Goal: Find specific page/section

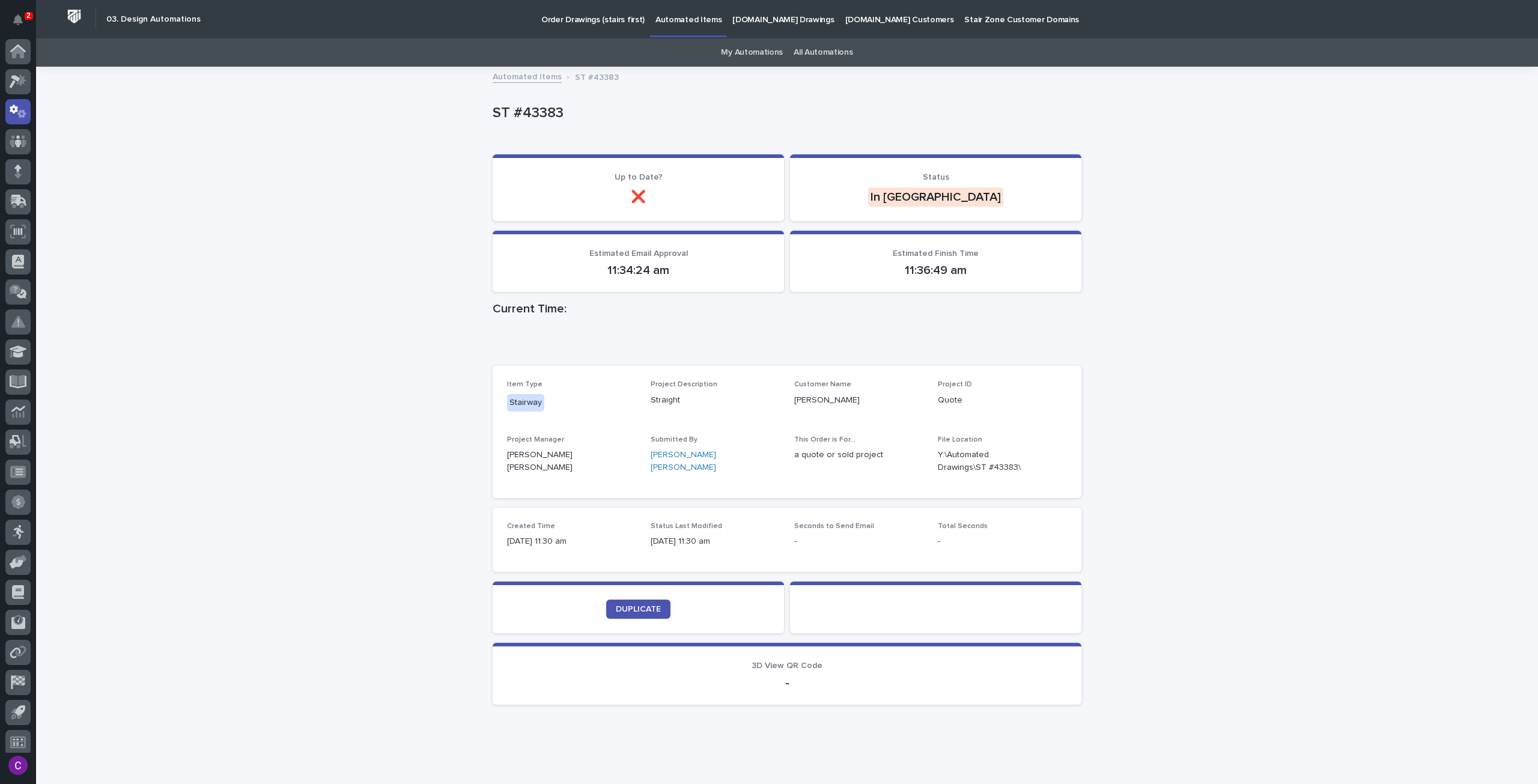
scroll to position [8, 0]
click at [698, 22] on p "Automated Items" at bounding box center [688, 12] width 66 height 26
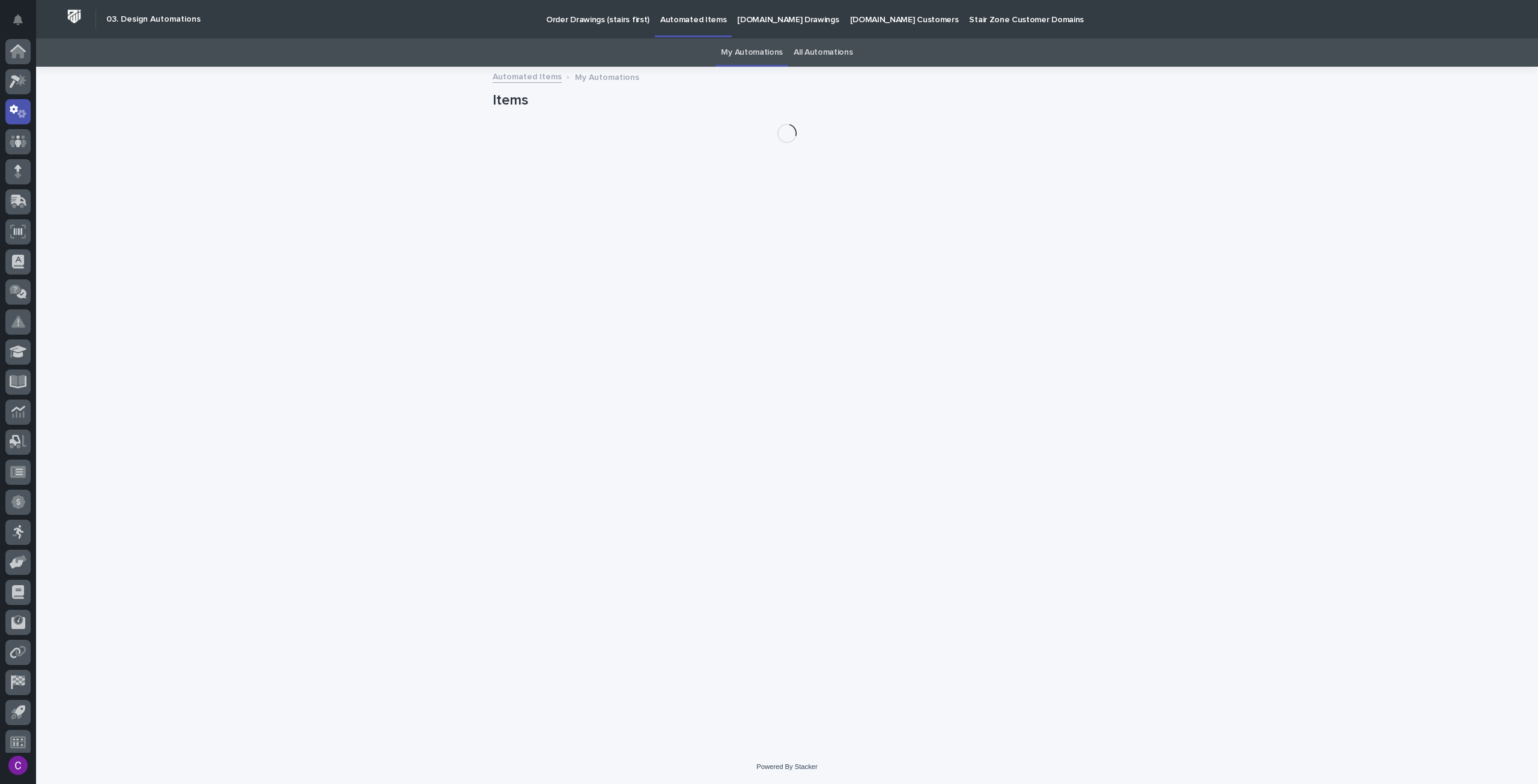
scroll to position [8, 0]
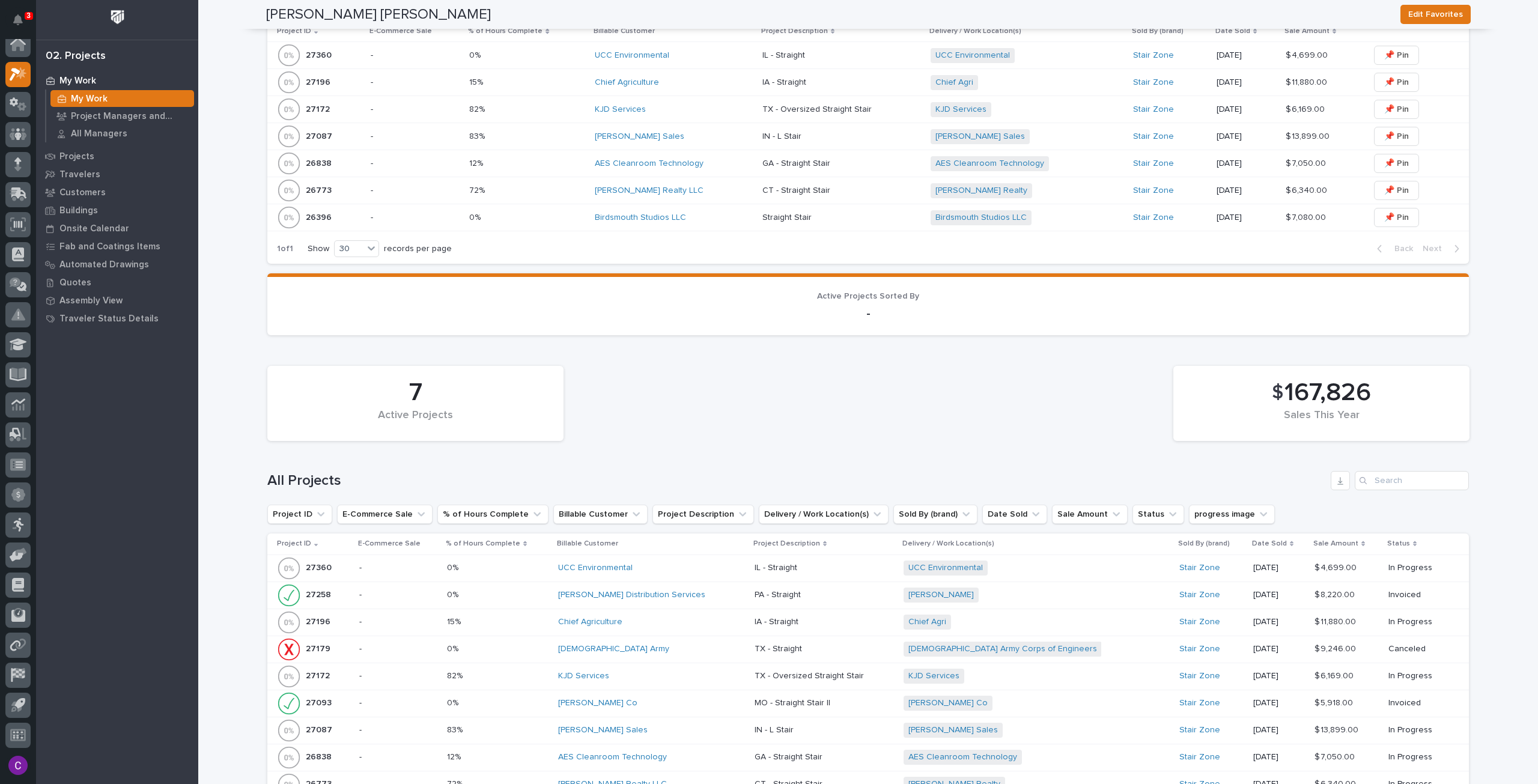
scroll to position [480, 0]
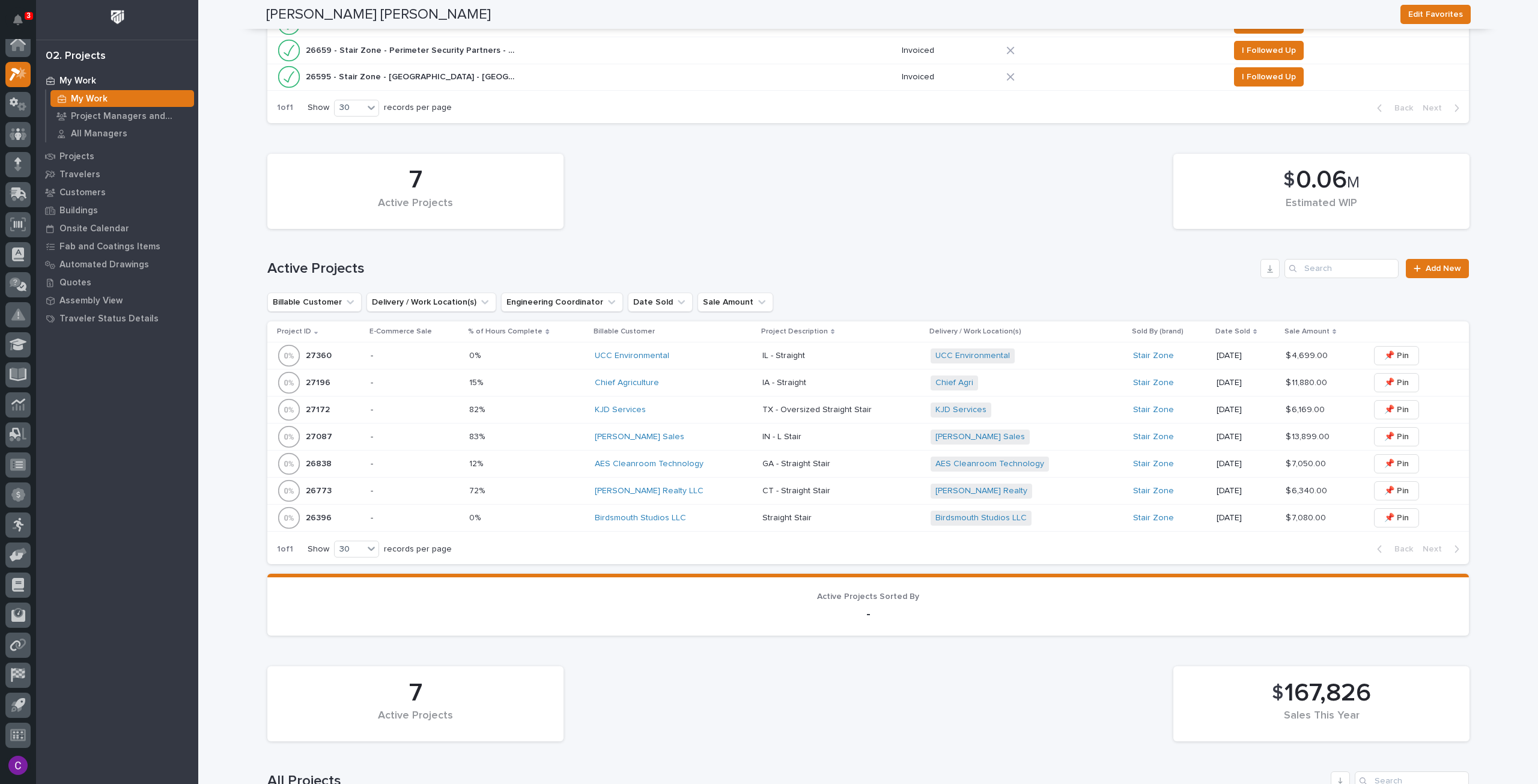
click at [725, 358] on div "UCC Environmental" at bounding box center [674, 356] width 158 height 10
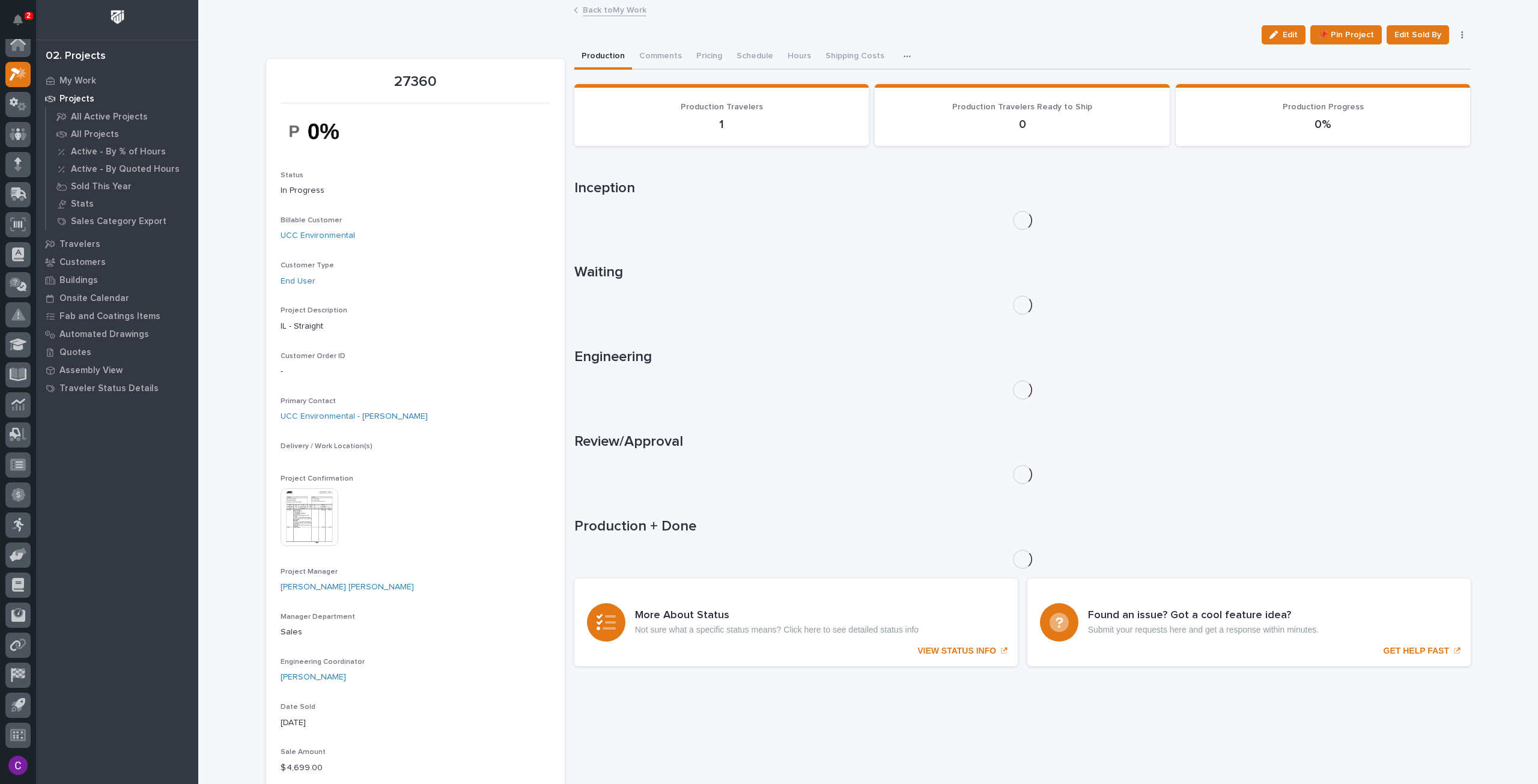
scroll to position [60, 0]
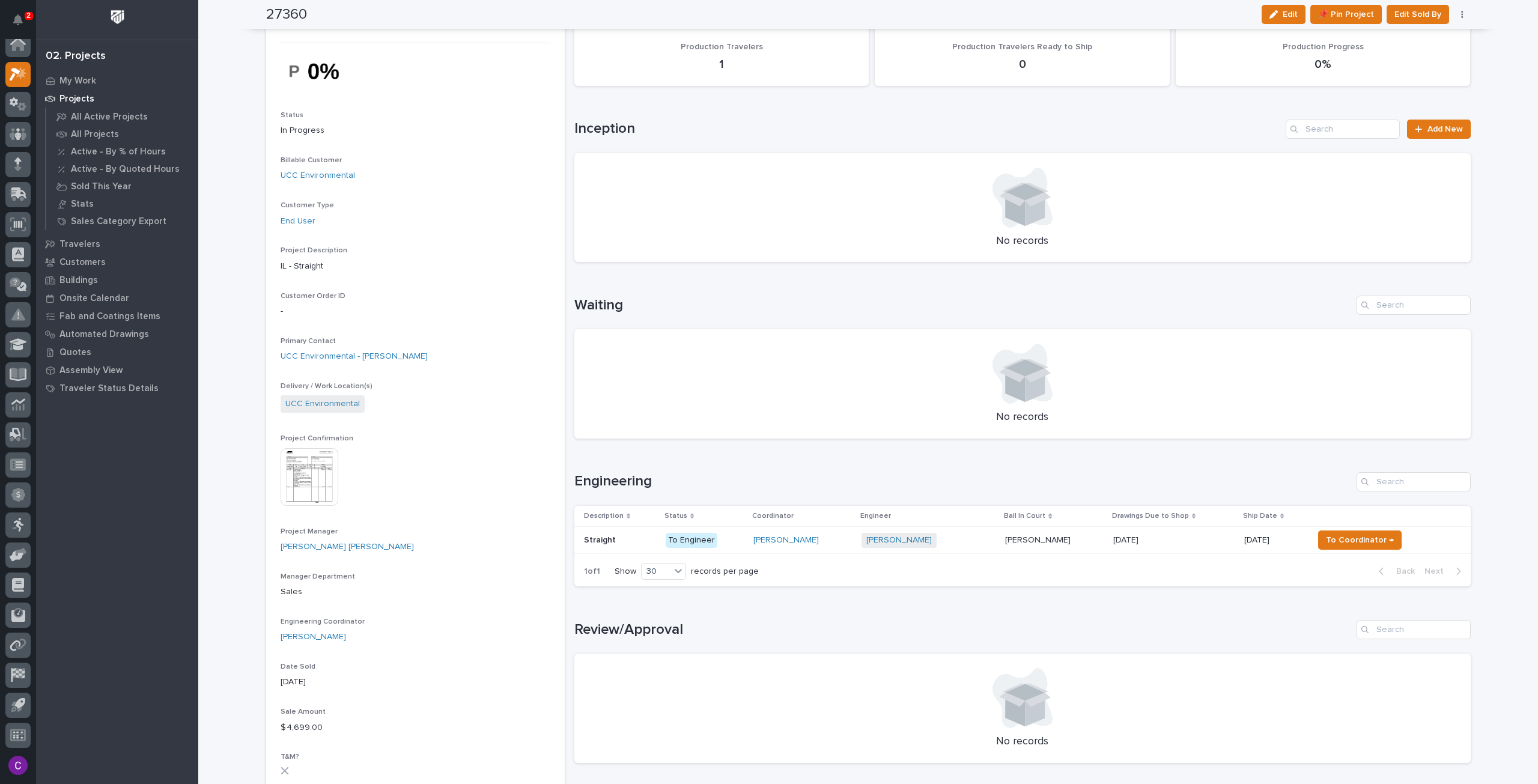
click at [1116, 548] on div "[DATE] [DATE]" at bounding box center [1173, 539] width 121 height 20
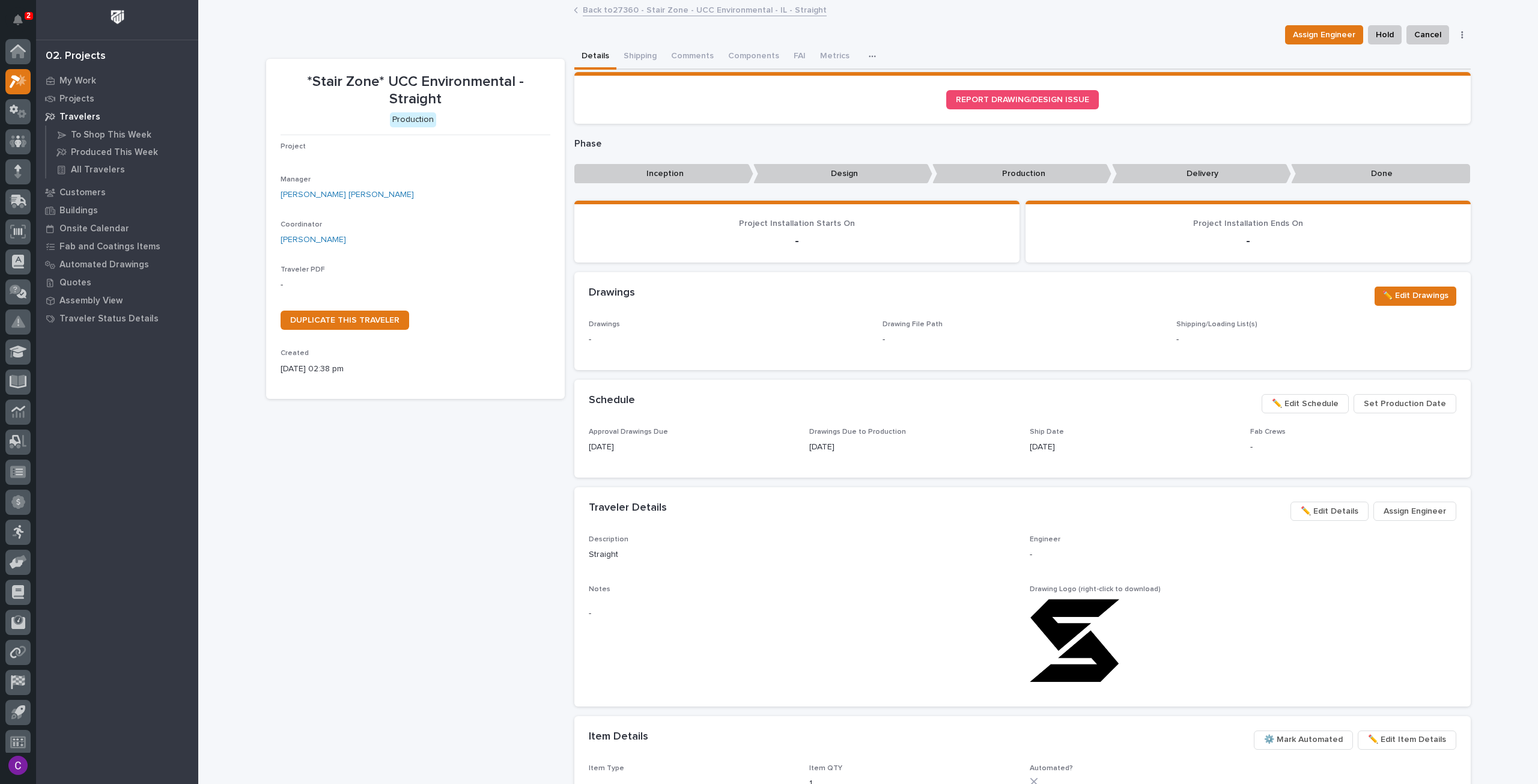
scroll to position [8, 0]
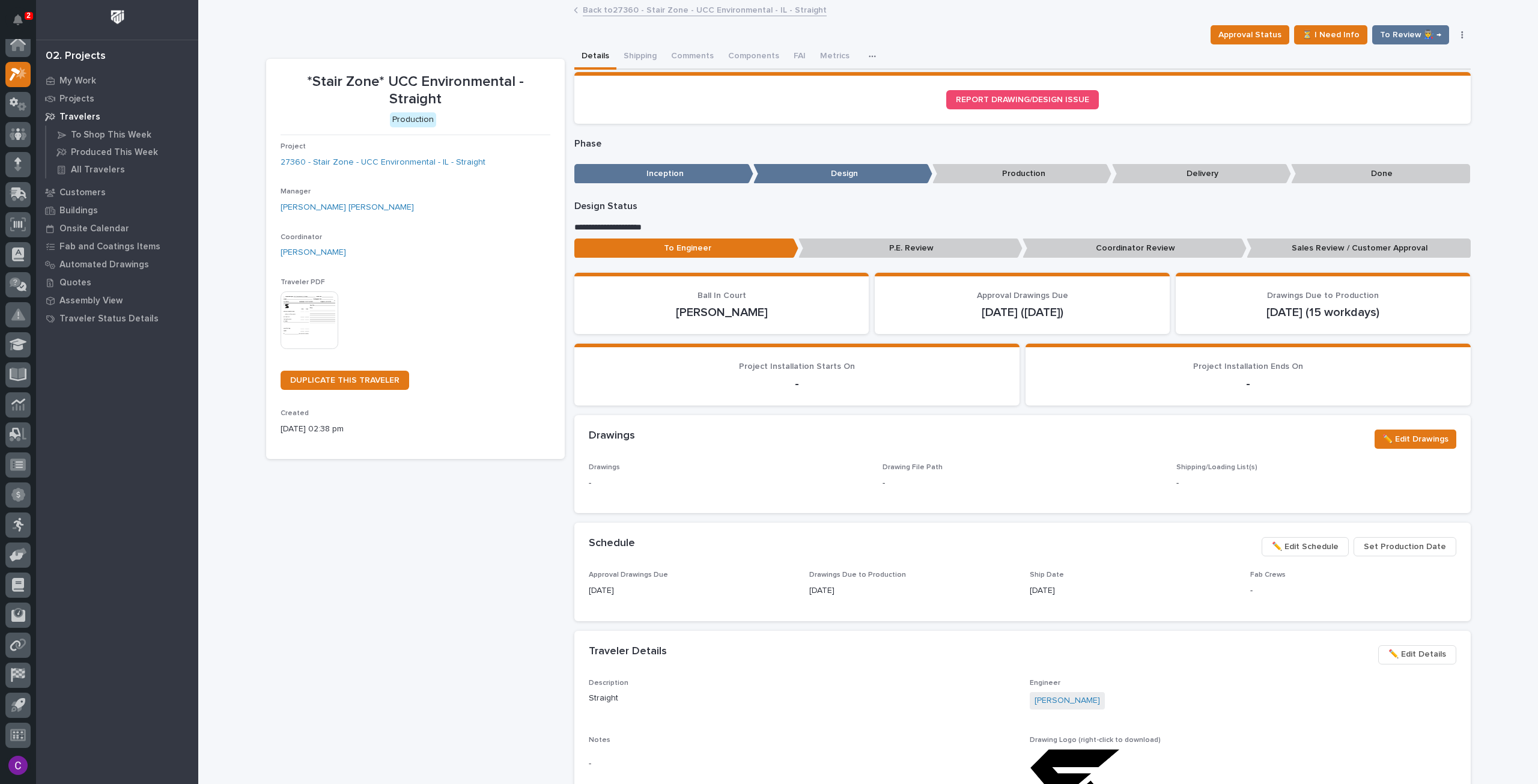
click at [605, 4] on link "Back to 27360 - Stair Zone - UCC Environmental - IL - Straight" at bounding box center [704, 10] width 244 height 14
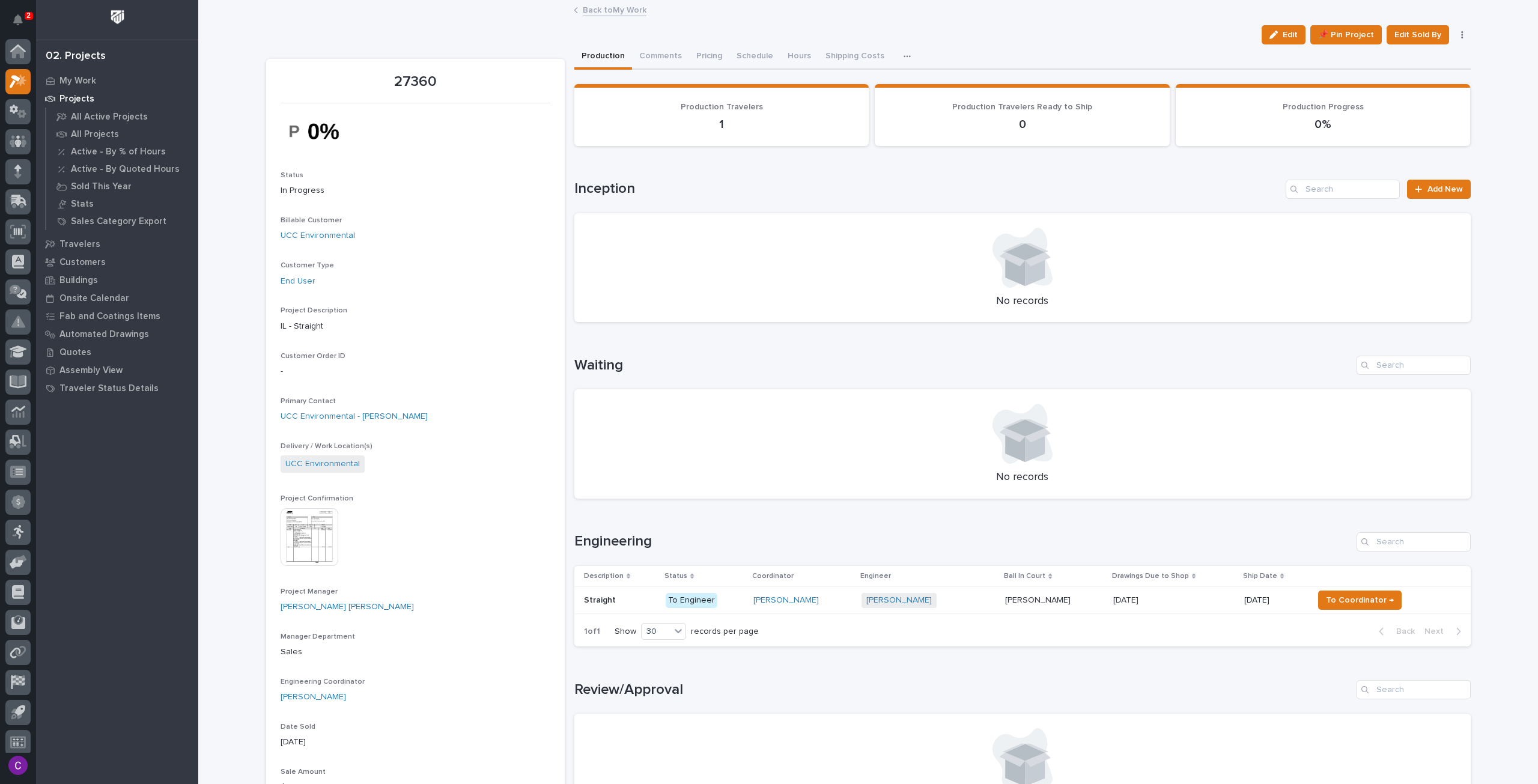
scroll to position [8, 0]
click at [299, 517] on img at bounding box center [309, 537] width 58 height 58
